Goal: Information Seeking & Learning: Learn about a topic

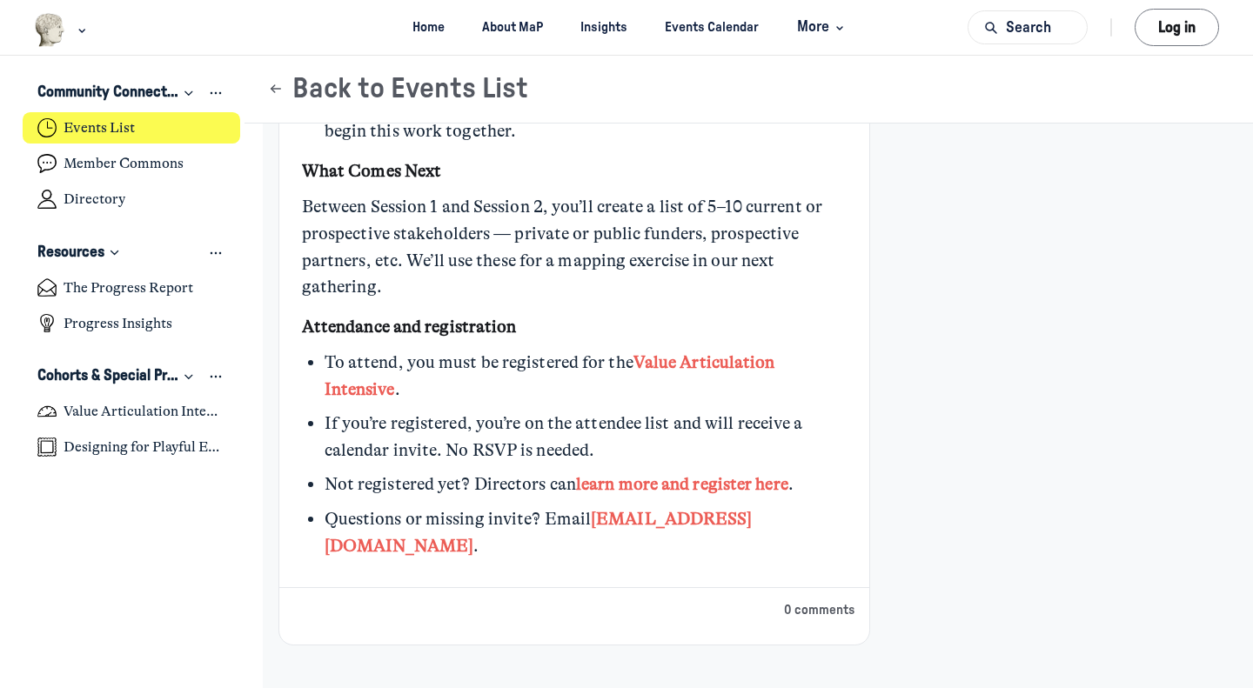
scroll to position [1686, 0]
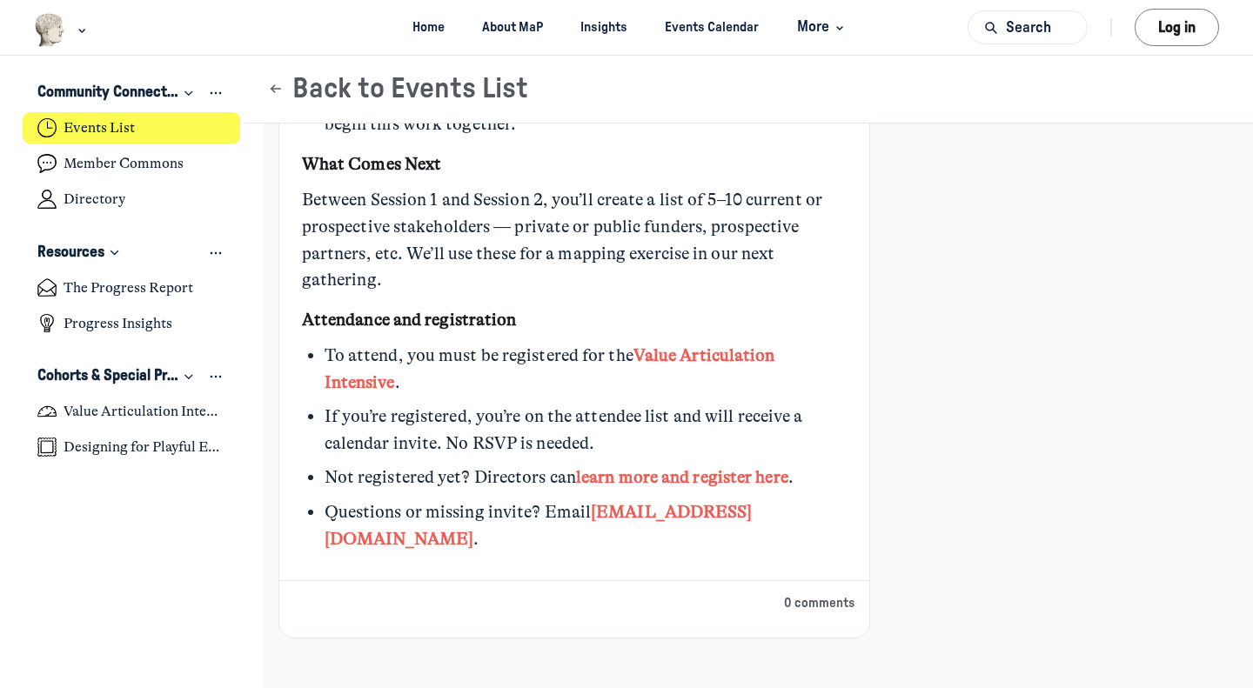
click at [662, 357] on link "Value Articulation Intensive" at bounding box center [550, 369] width 451 height 47
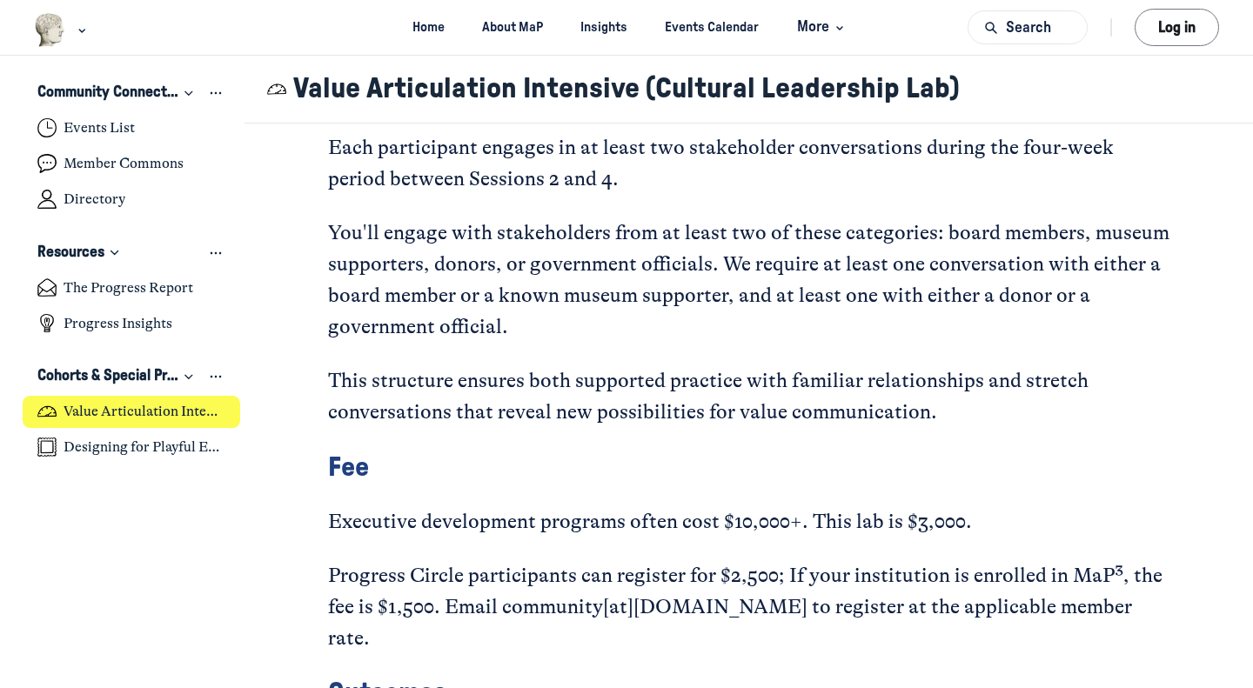
scroll to position [3290, 0]
click at [196, 453] on h4 "Designing for Playful Engagement" at bounding box center [145, 447] width 162 height 17
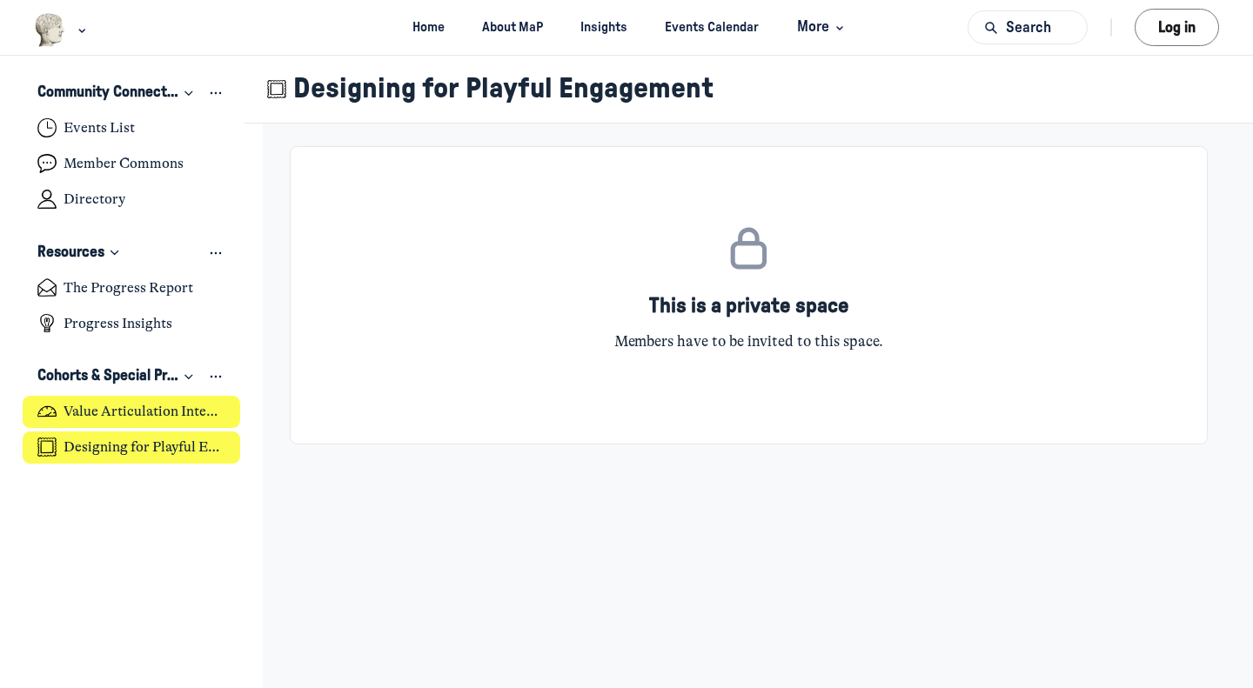
click at [175, 418] on h4 "Value Articulation Intensive (Cultural Leadership Lab)" at bounding box center [145, 411] width 162 height 17
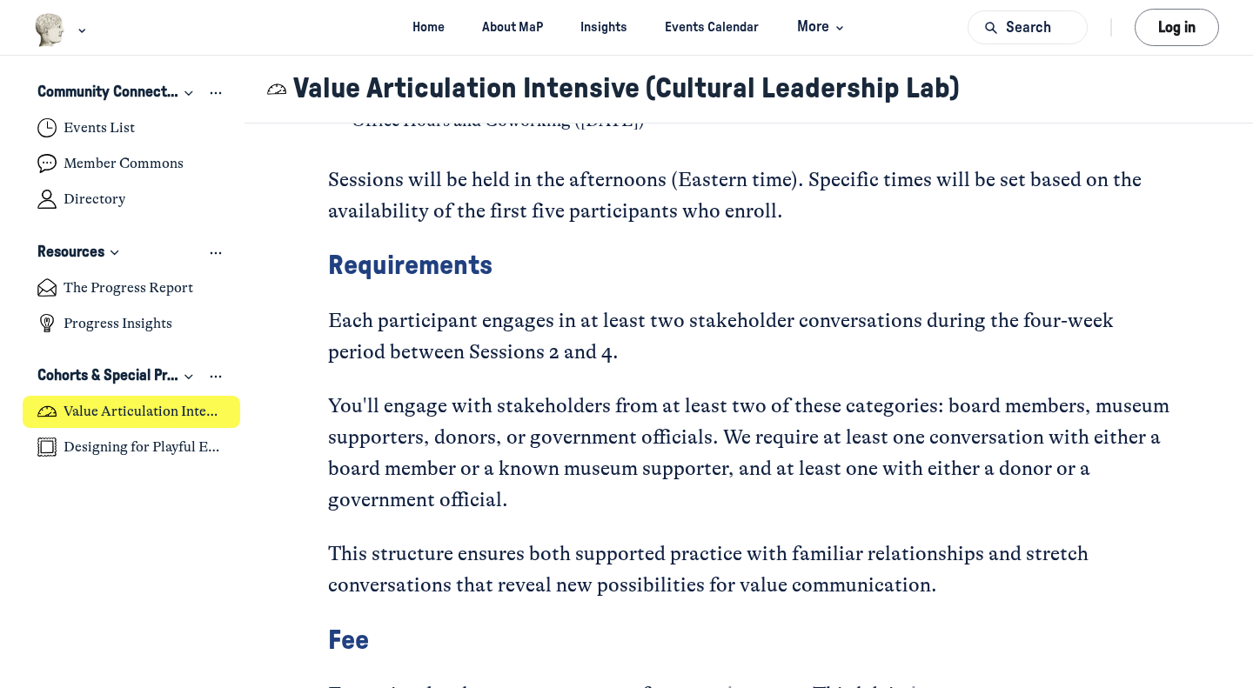
scroll to position [3118, 0]
